Goal: Obtain resource: Download file/media

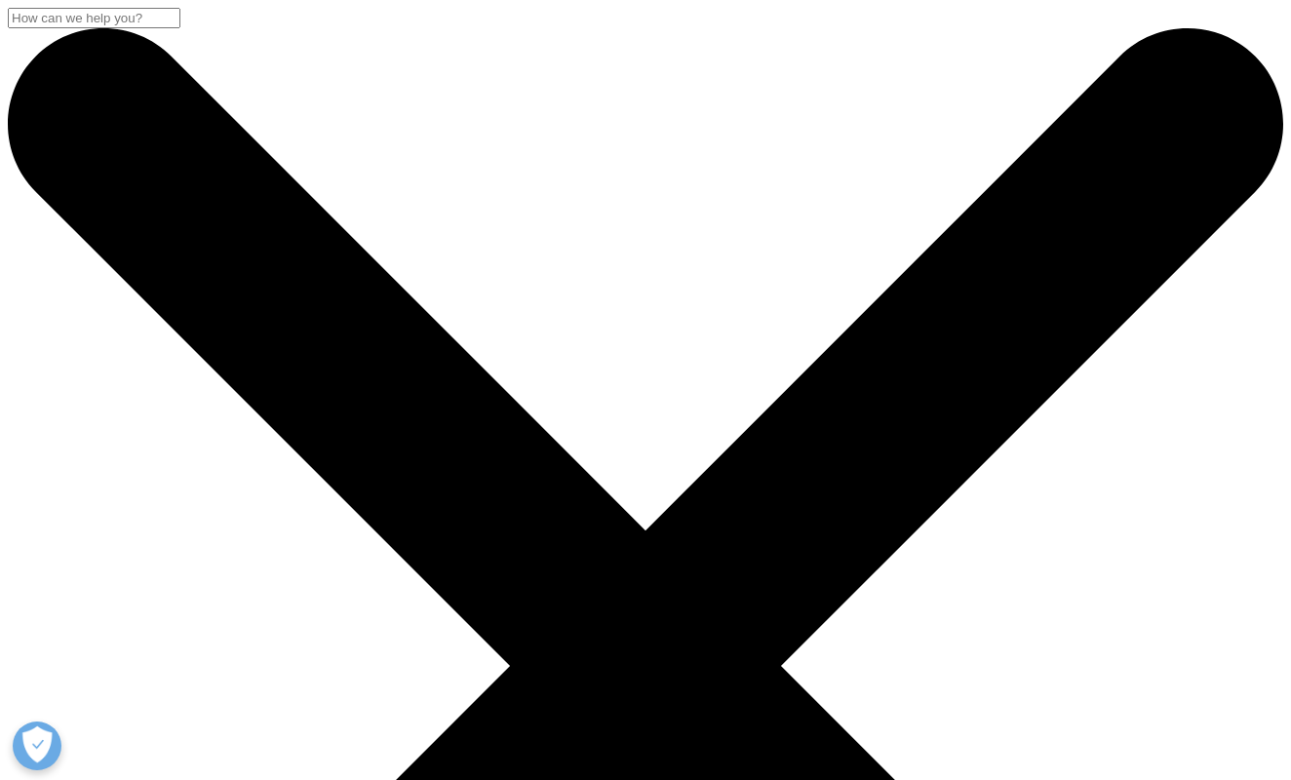
scroll to position [4604, 1150]
drag, startPoint x: 70, startPoint y: 198, endPoint x: 459, endPoint y: 304, distance: 403.3
drag, startPoint x: 633, startPoint y: 332, endPoint x: 97, endPoint y: 196, distance: 553.3
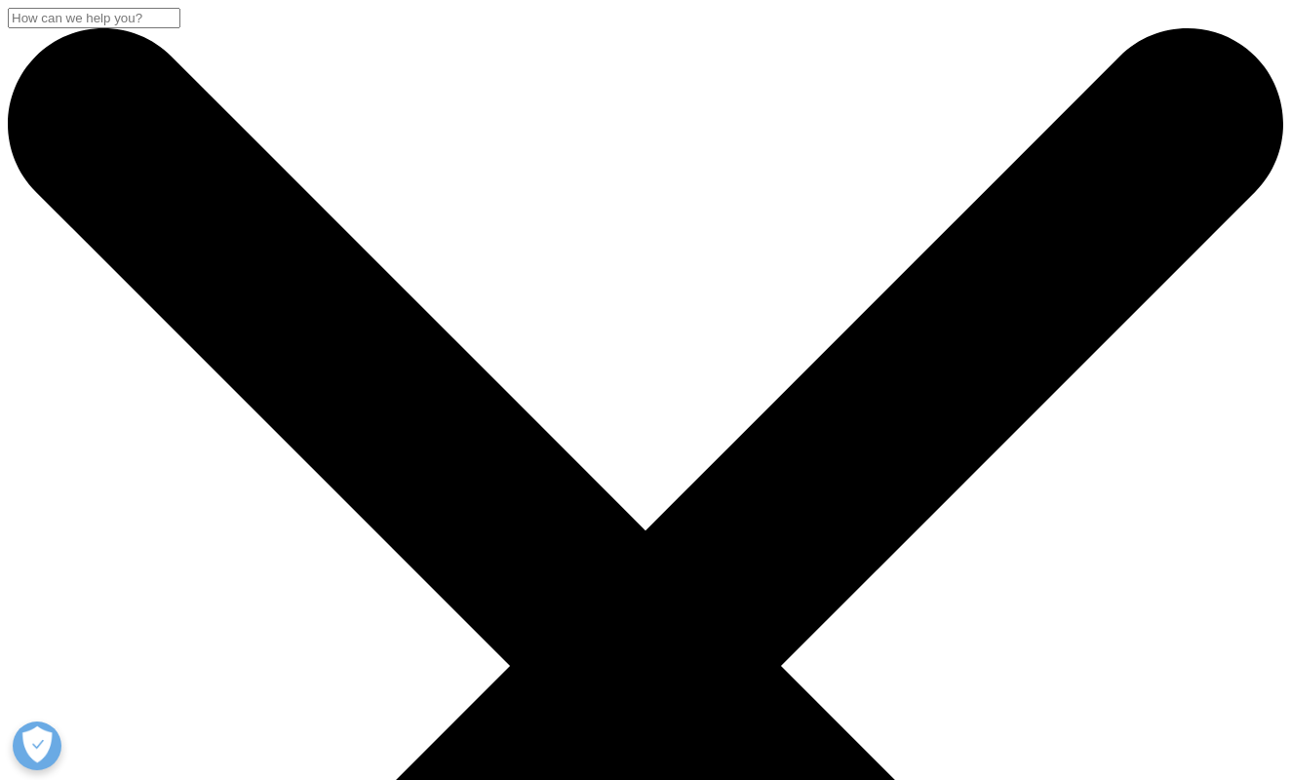
drag, startPoint x: 81, startPoint y: 261, endPoint x: 687, endPoint y: 319, distance: 609.1
copy div "Medicine Use and Spending in the U.S."
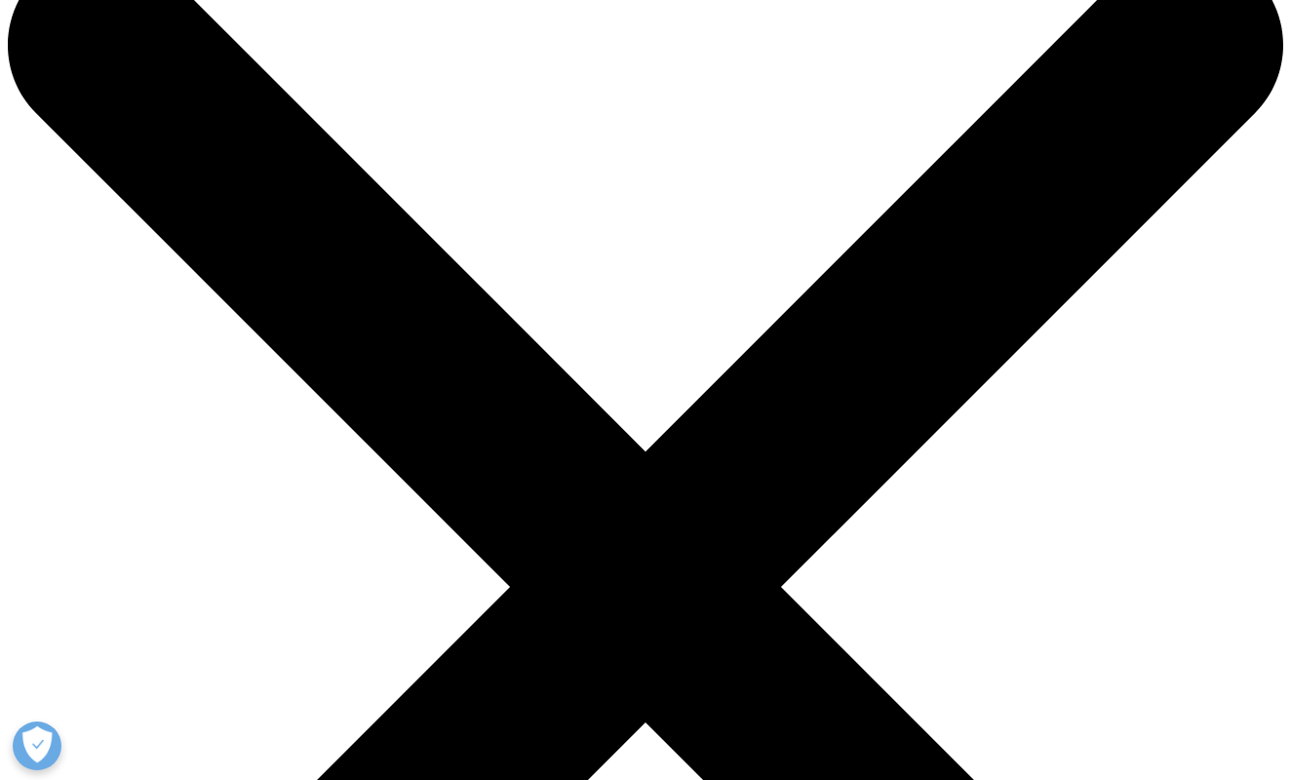
scroll to position [78, 0]
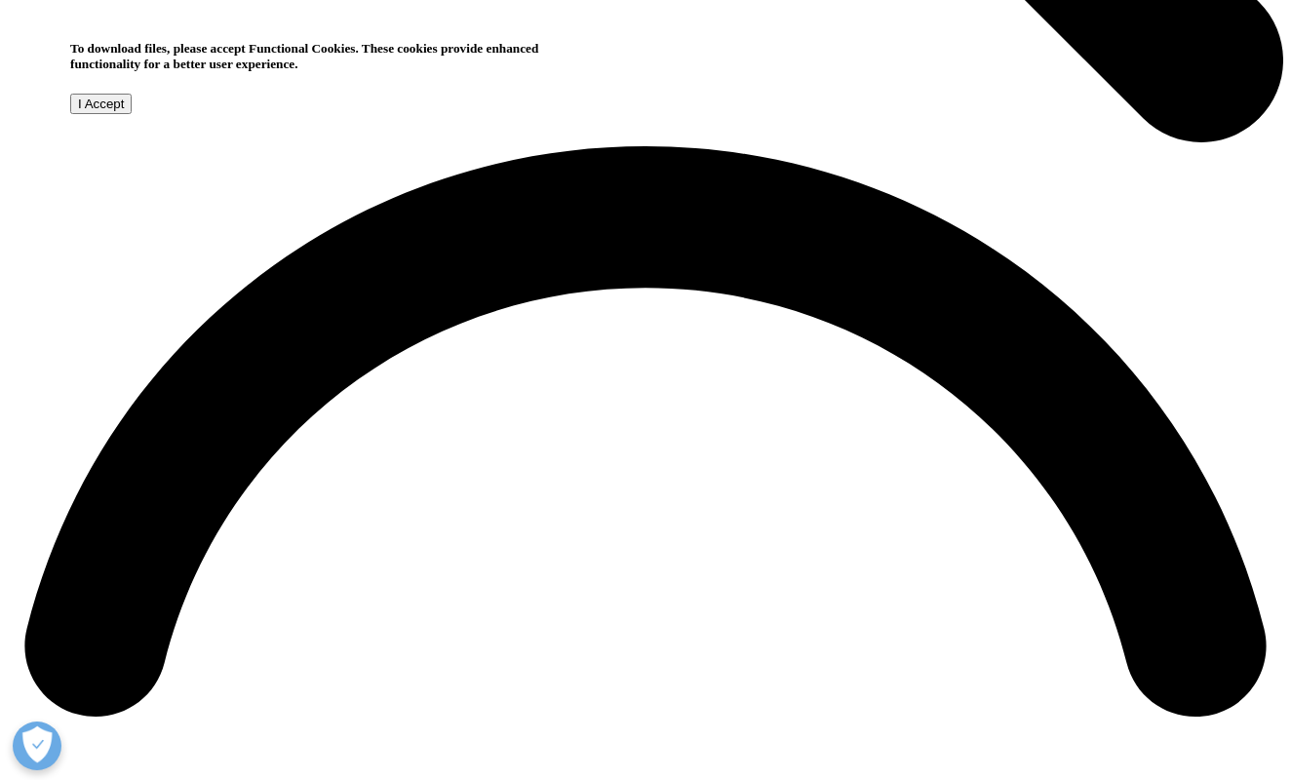
scroll to position [2457, 0]
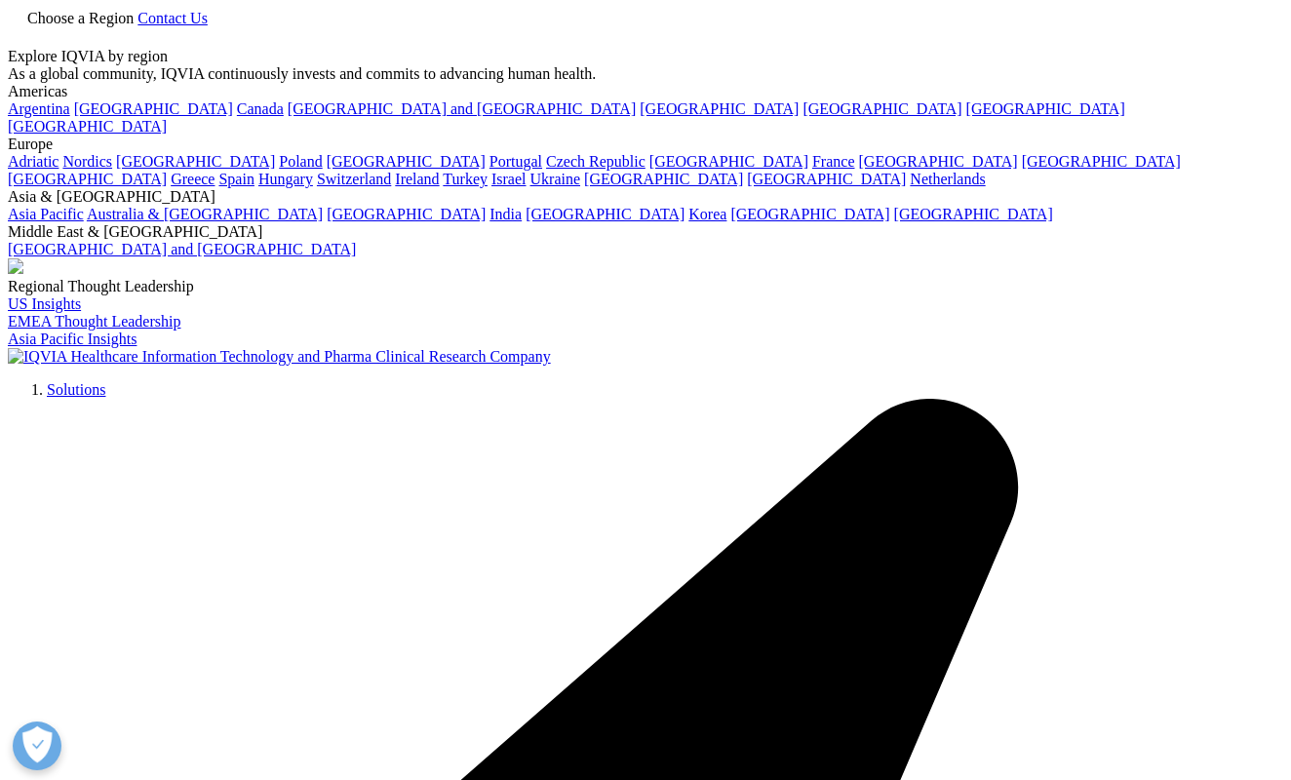
scroll to position [1077, 1150]
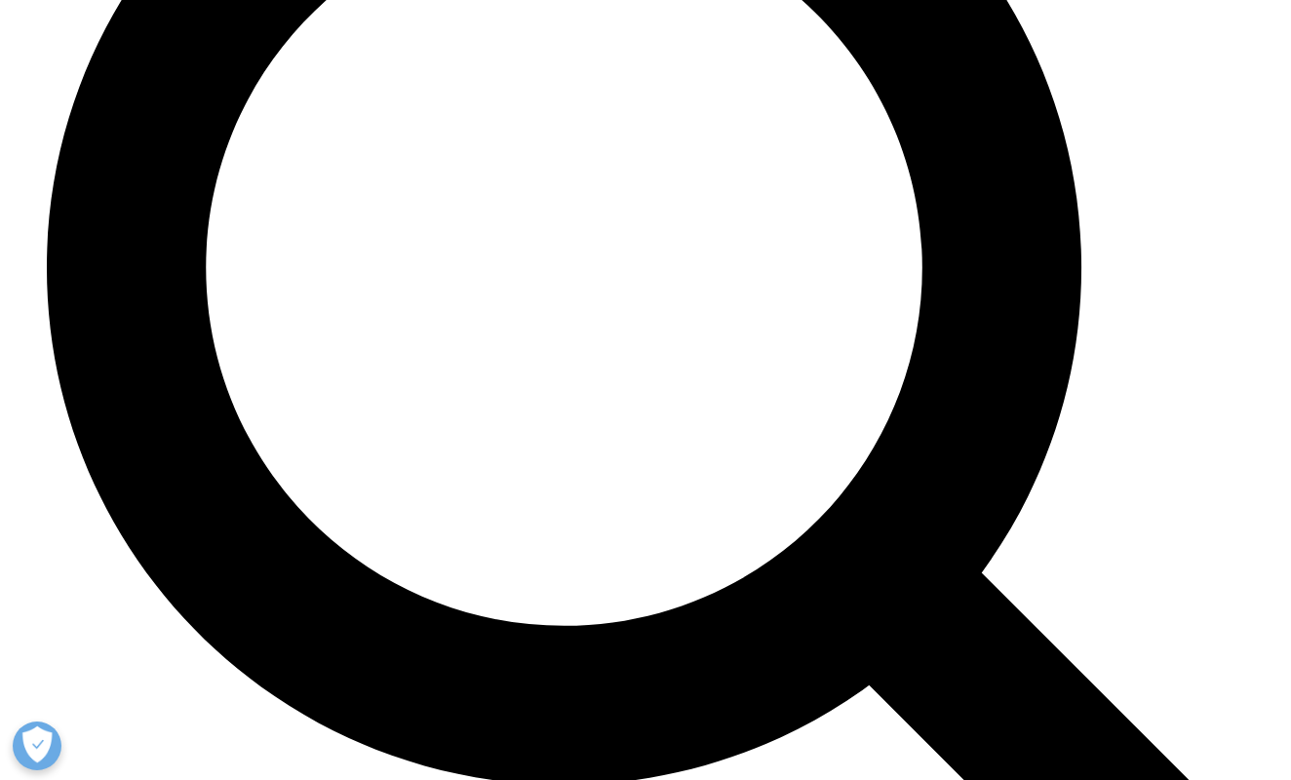
scroll to position [7215, 0]
